Goal: Communication & Community: Participate in discussion

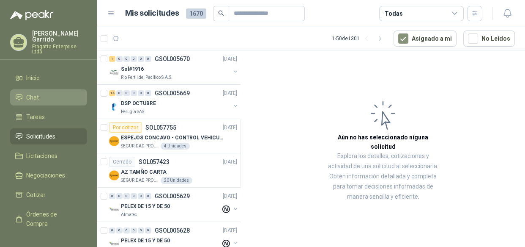
click at [43, 93] on li "Chat" at bounding box center [48, 97] width 67 height 9
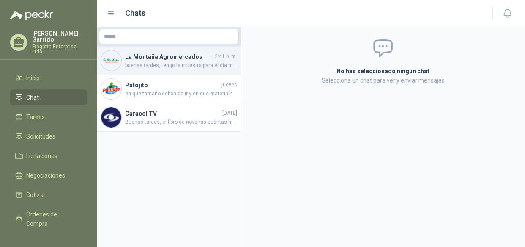
click at [177, 62] on span "buenas tardes, tengo la muestra para el día martes, te parece bien?" at bounding box center [181, 65] width 112 height 8
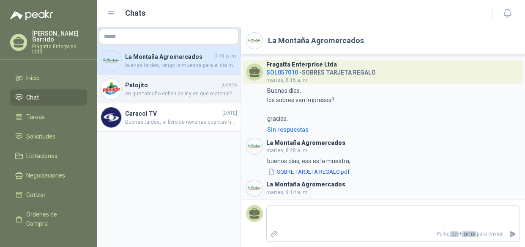
scroll to position [572, 0]
